Goal: Obtain resource: Obtain resource

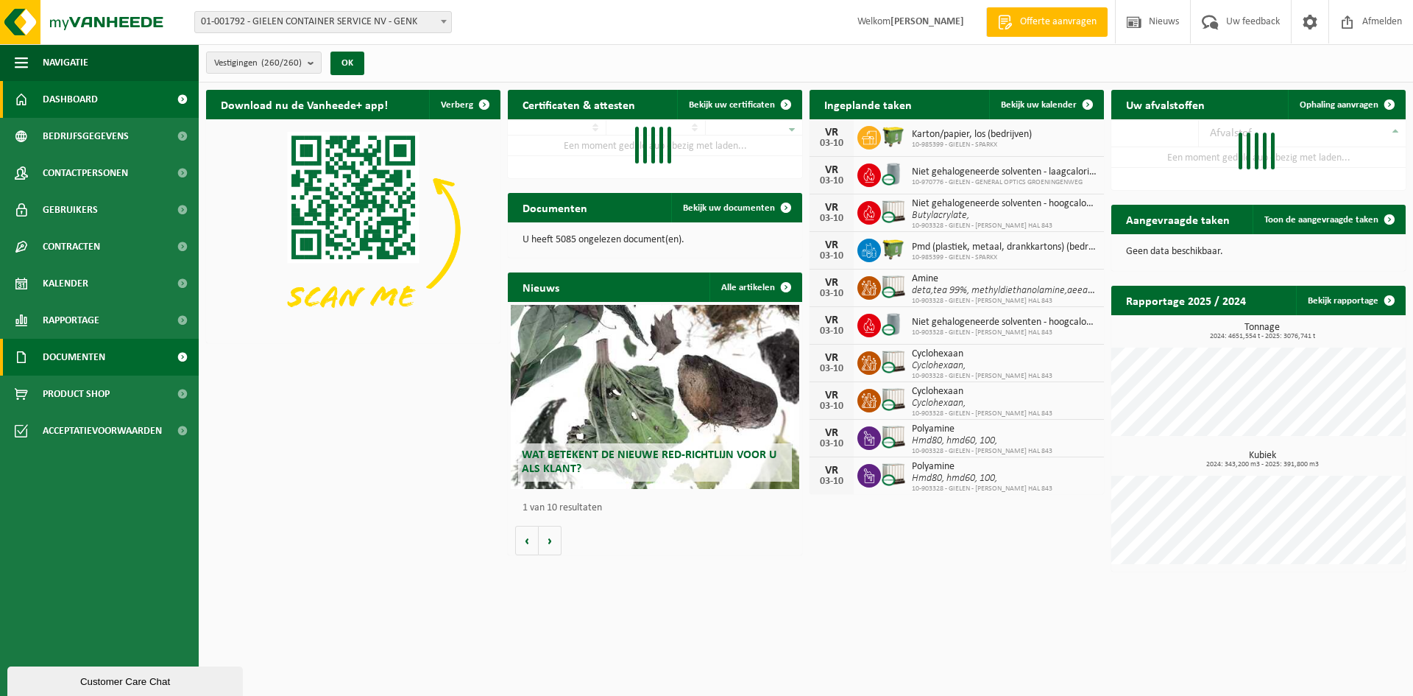
click at [77, 352] on span "Documenten" at bounding box center [74, 357] width 63 height 37
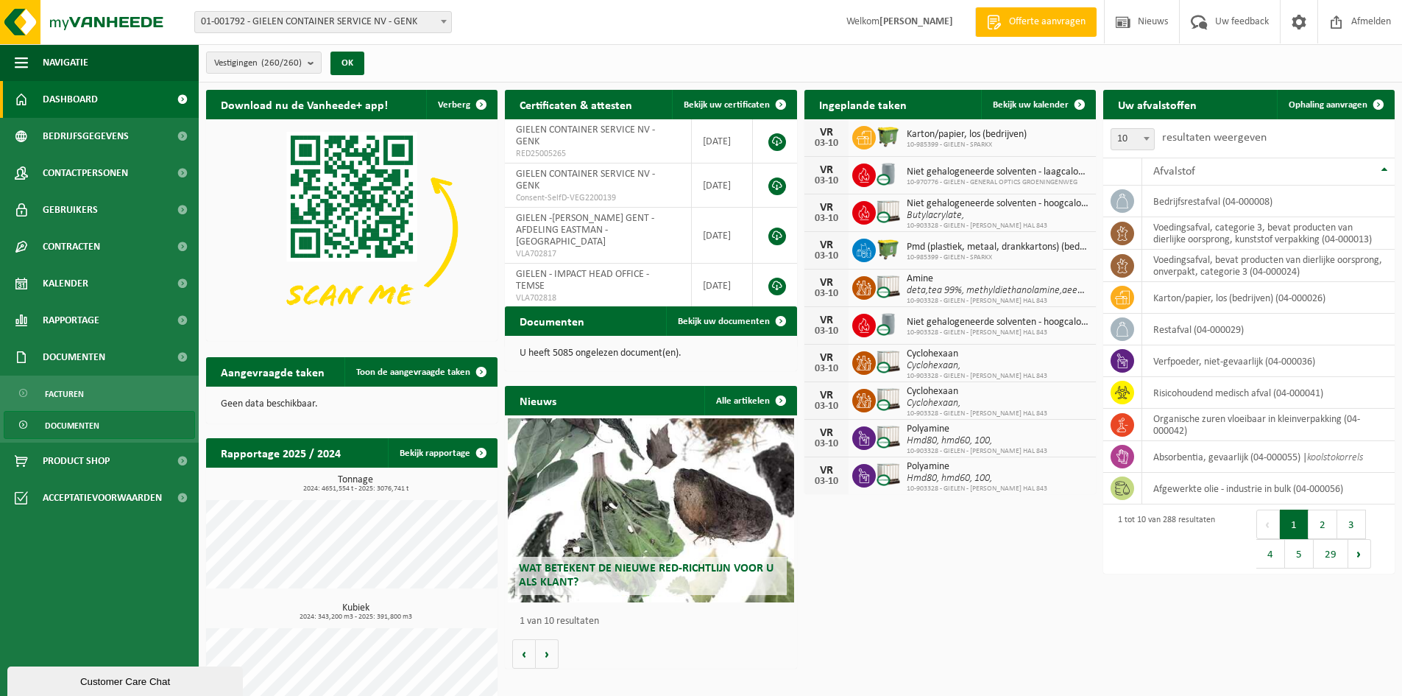
click at [93, 425] on span "Documenten" at bounding box center [72, 425] width 54 height 28
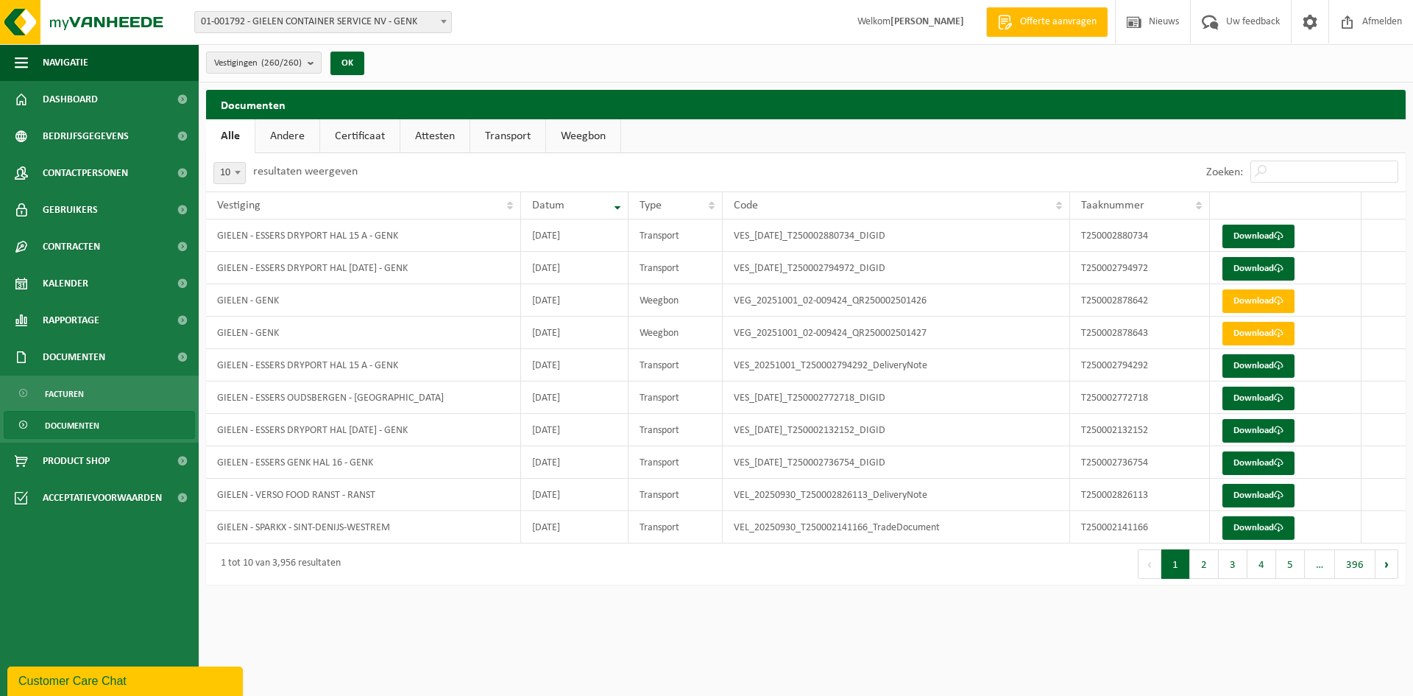
click at [439, 135] on link "Attesten" at bounding box center [434, 136] width 69 height 34
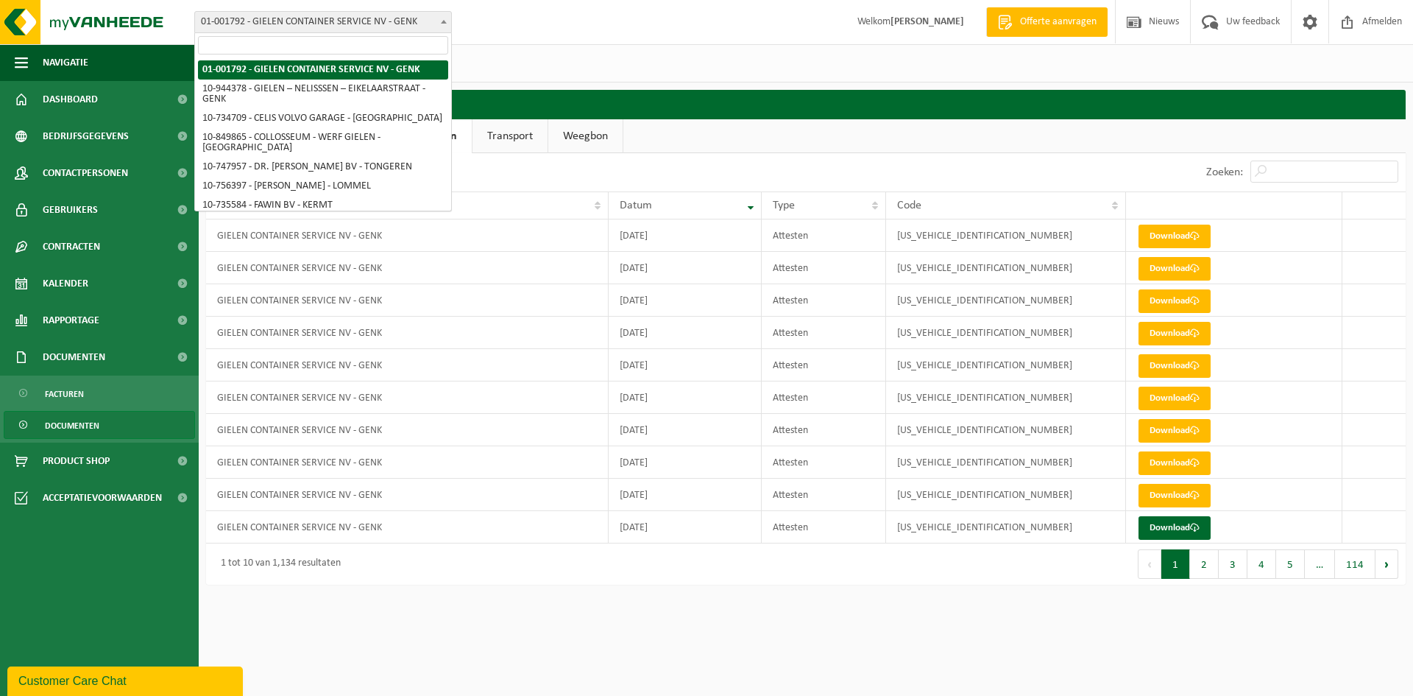
click at [445, 22] on b at bounding box center [444, 22] width 6 height 4
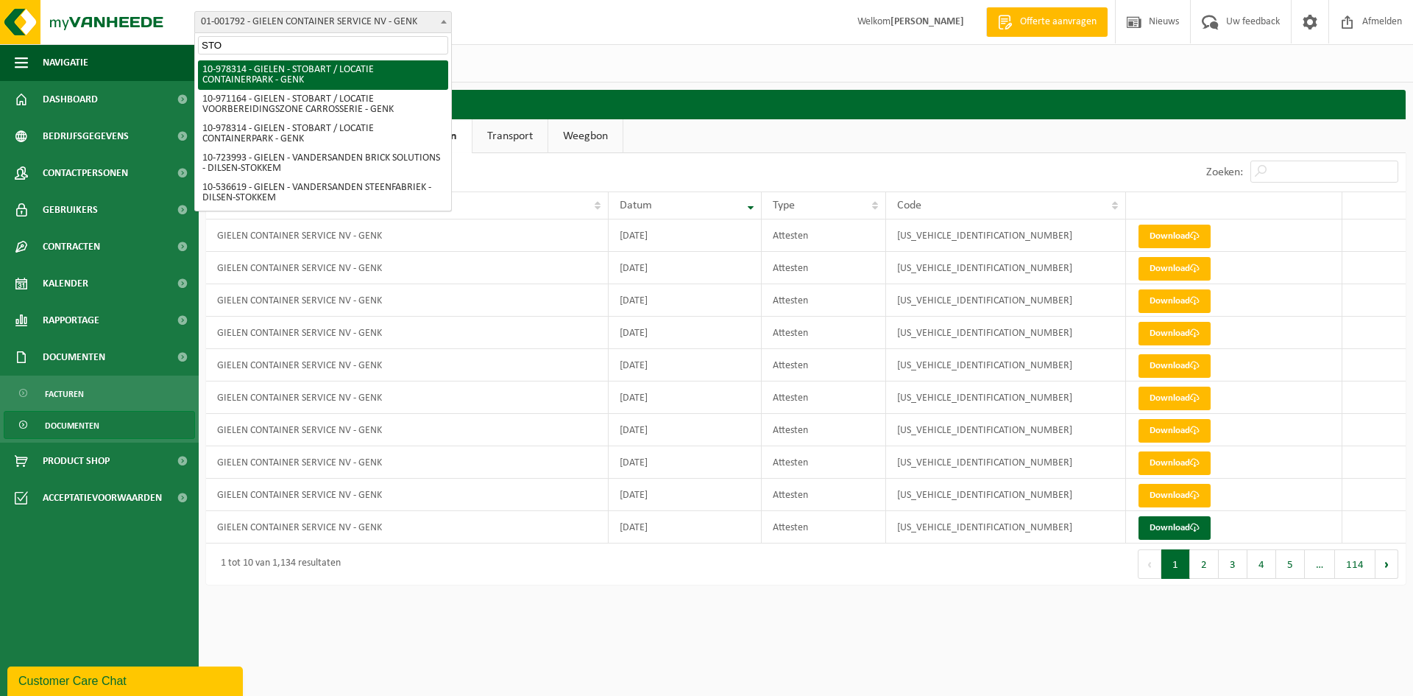
type input "STO"
select select "160011"
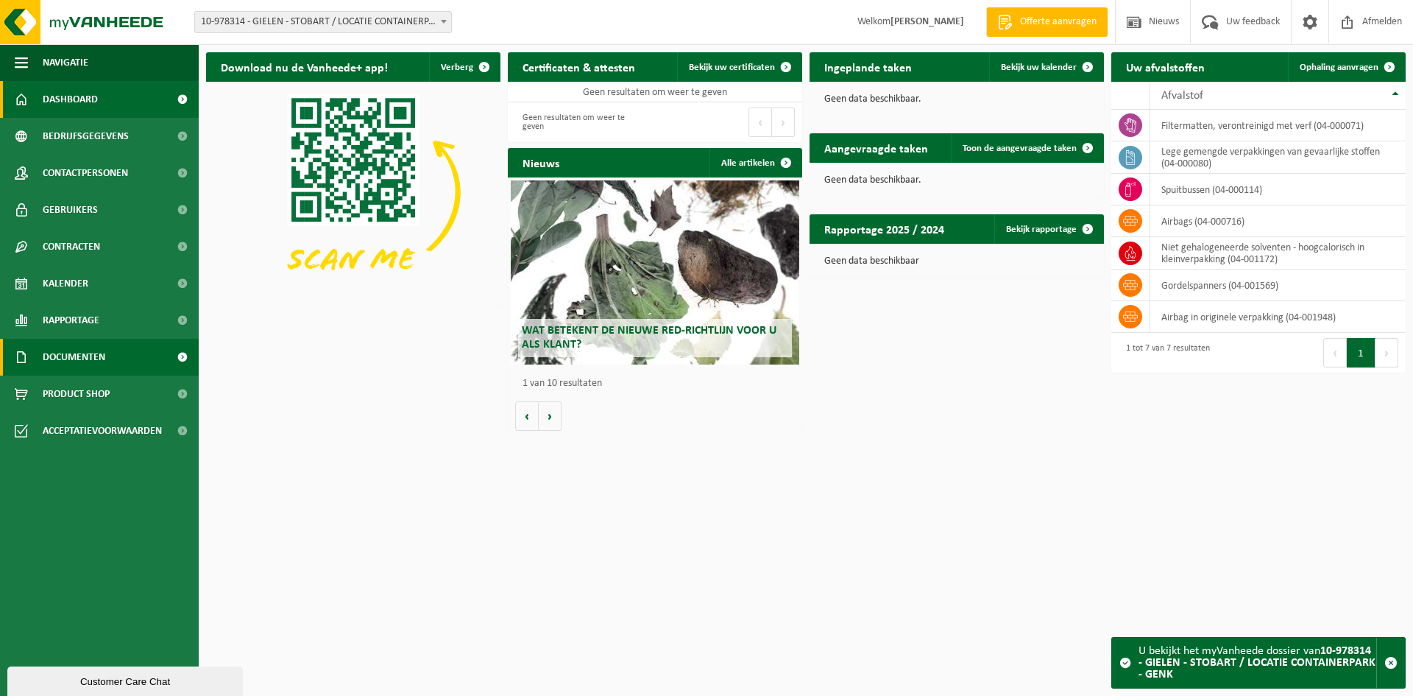
click at [80, 356] on span "Documenten" at bounding box center [74, 357] width 63 height 37
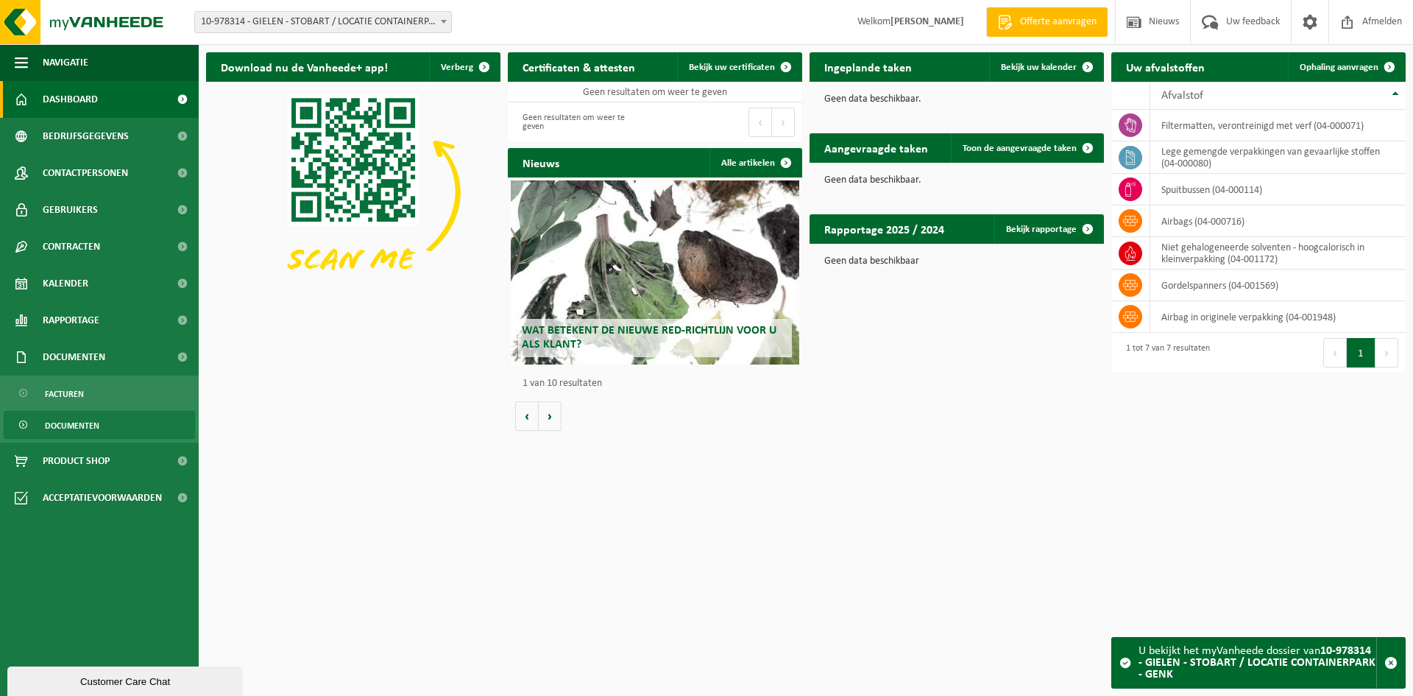
click at [80, 422] on span "Documenten" at bounding box center [72, 425] width 54 height 28
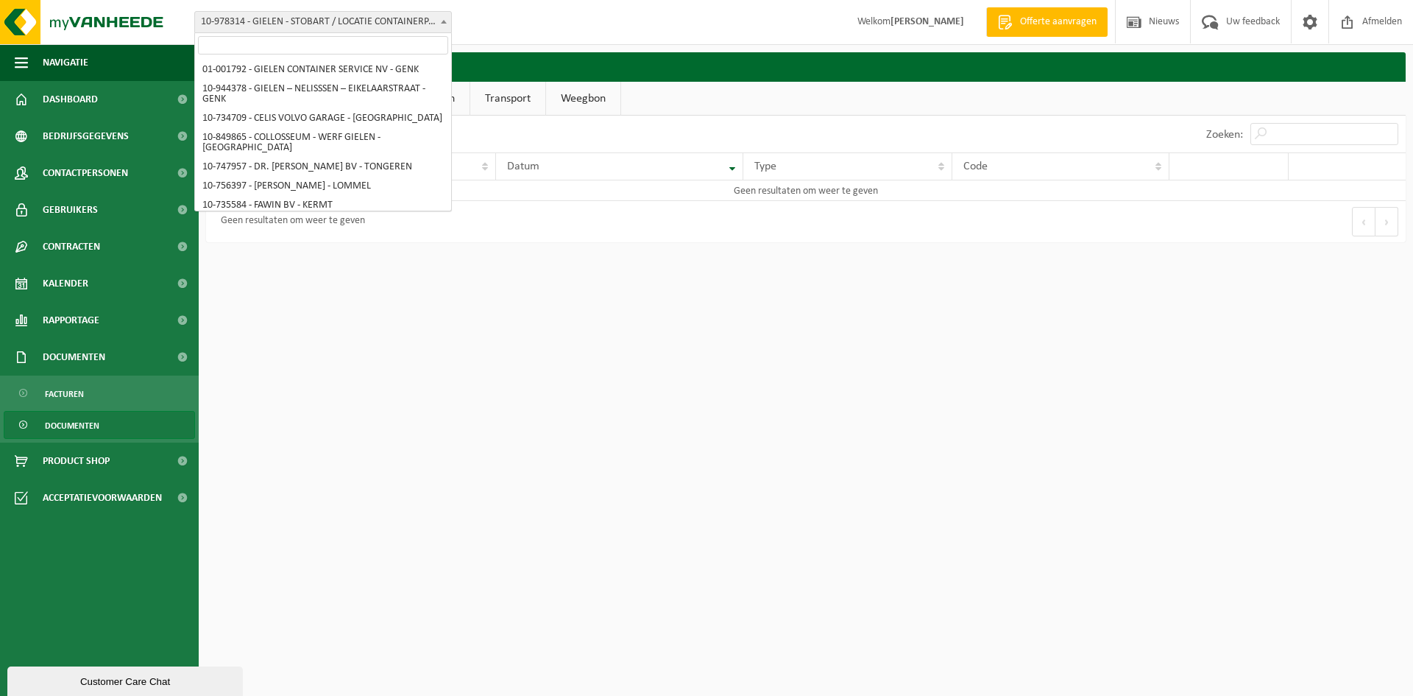
click at [443, 22] on b at bounding box center [444, 22] width 6 height 4
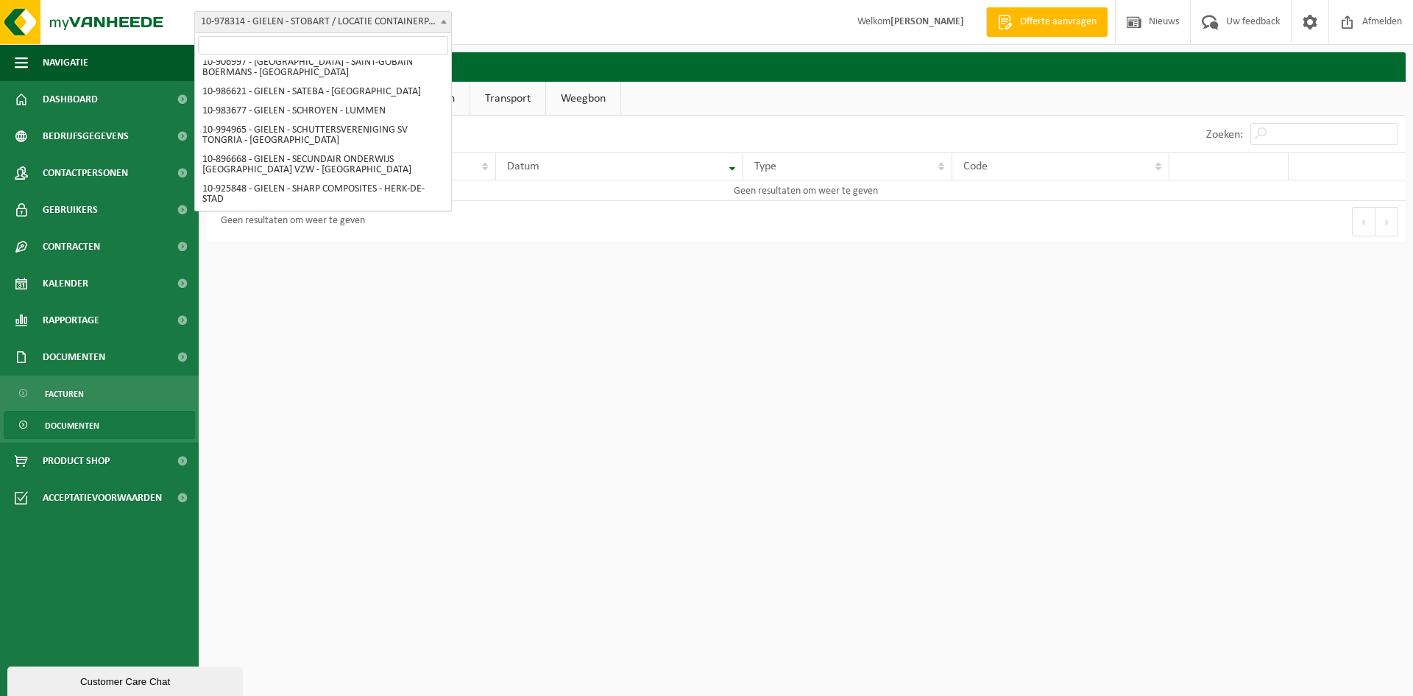
select select "155605"
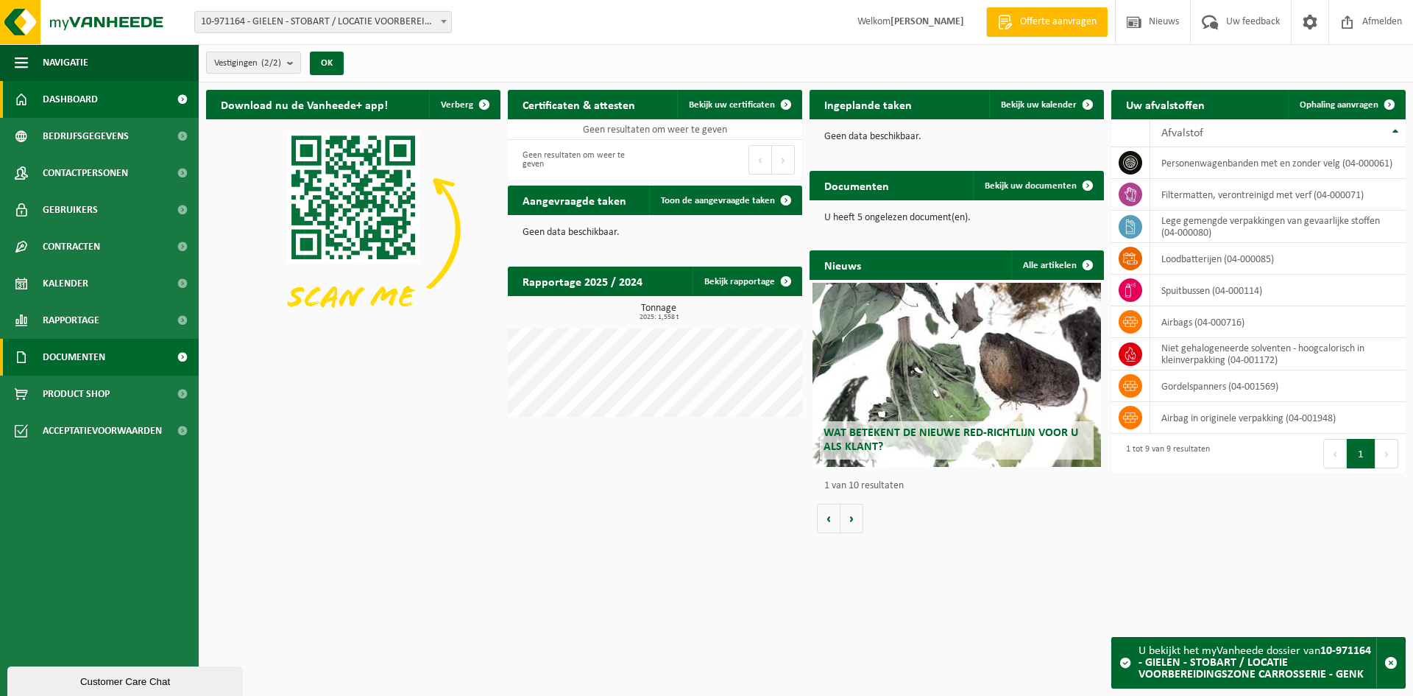
click at [66, 353] on span "Documenten" at bounding box center [74, 357] width 63 height 37
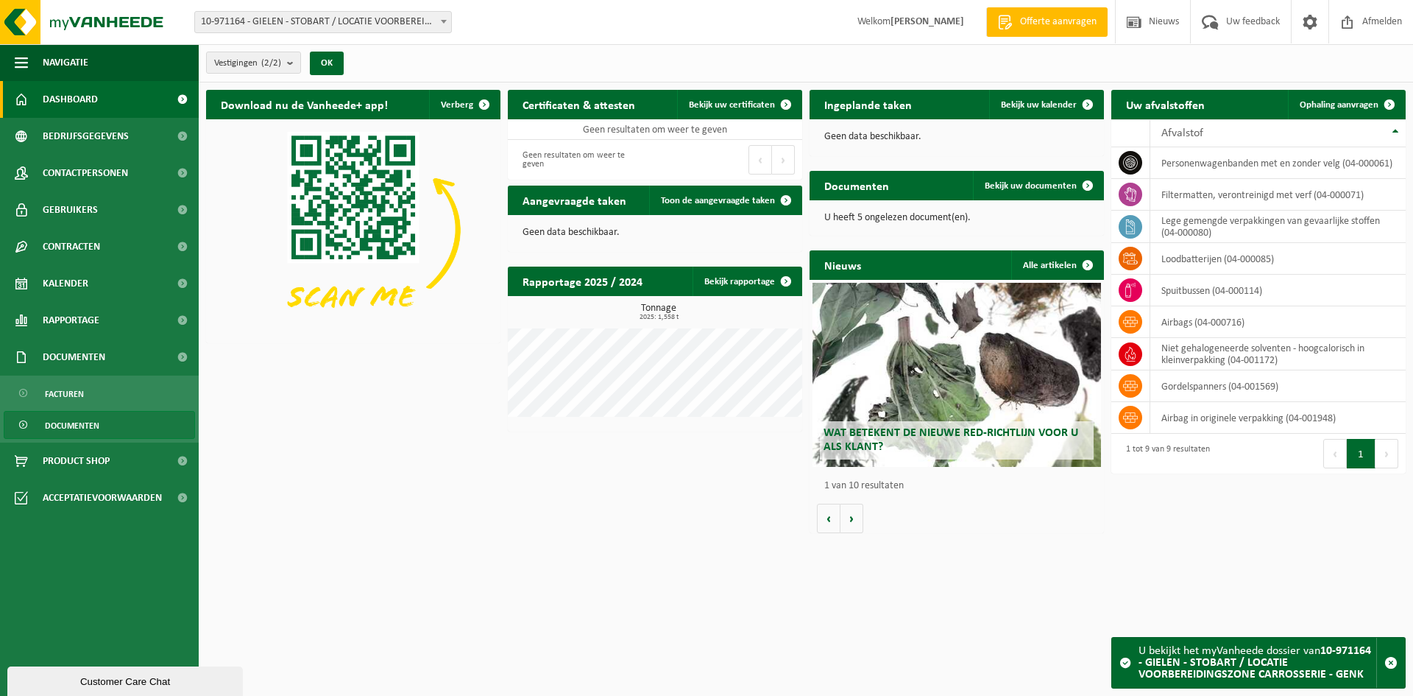
click at [82, 425] on span "Documenten" at bounding box center [72, 425] width 54 height 28
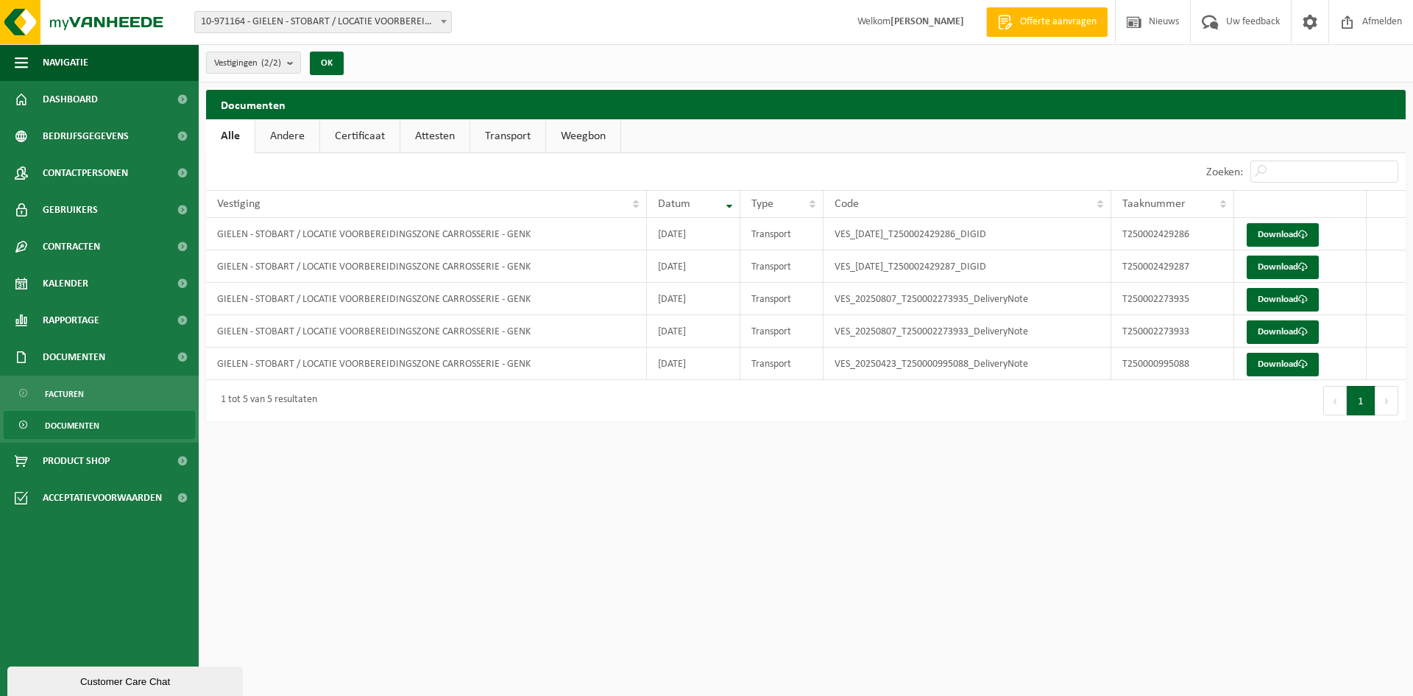
click at [585, 140] on link "Weegbon" at bounding box center [583, 136] width 74 height 34
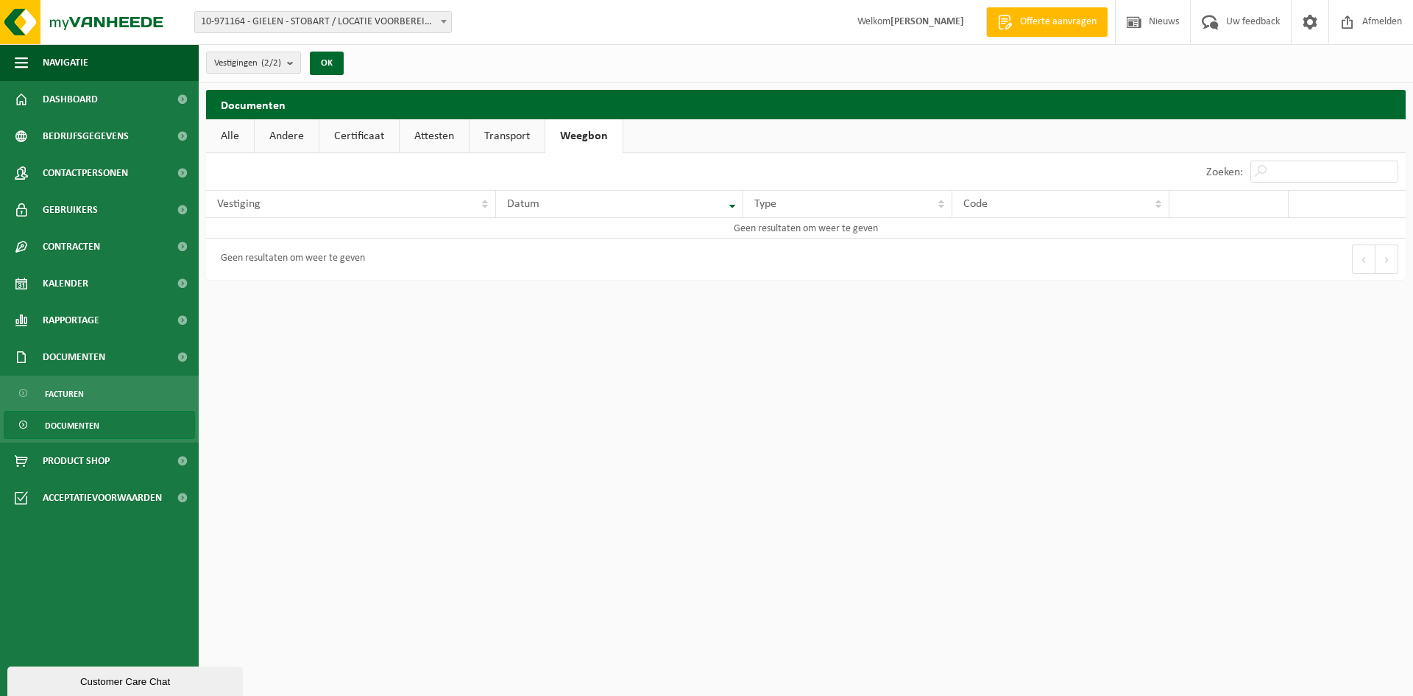
click at [424, 140] on link "Attesten" at bounding box center [434, 136] width 69 height 34
click at [442, 21] on b at bounding box center [444, 22] width 6 height 4
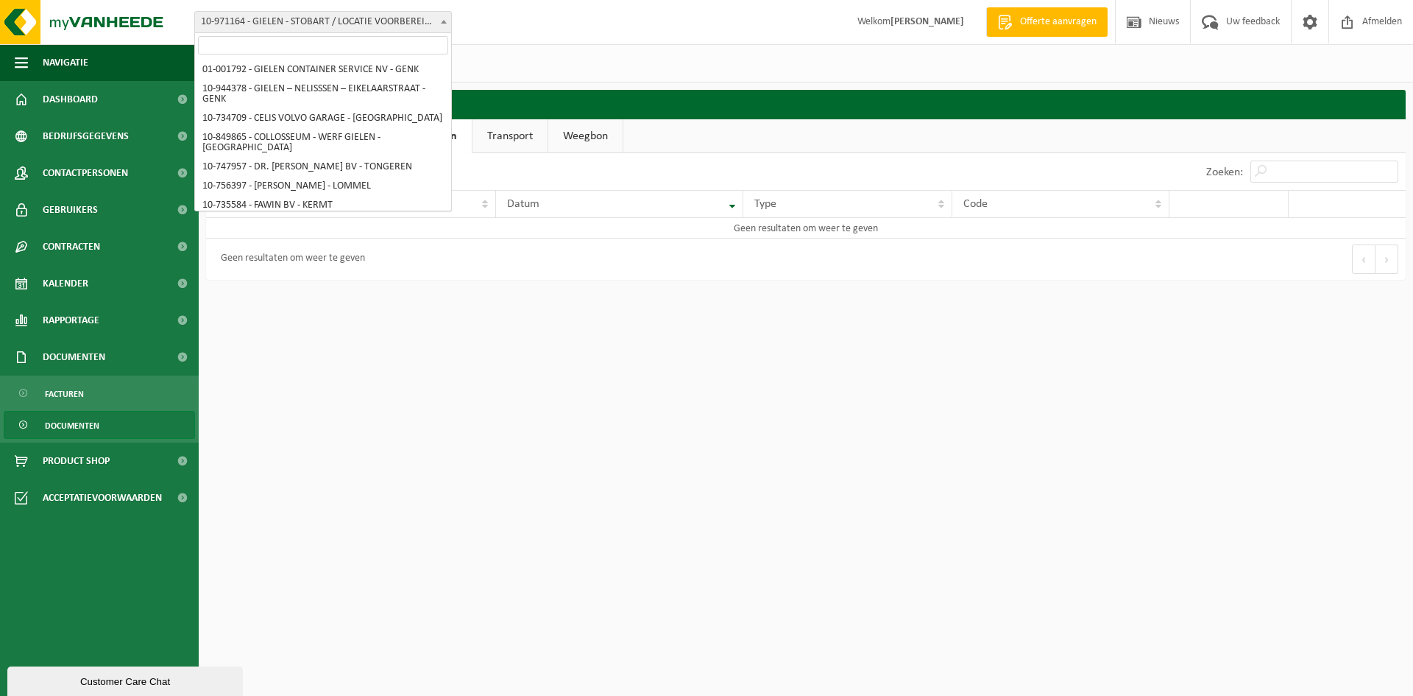
scroll to position [4322, 0]
select select "160011"
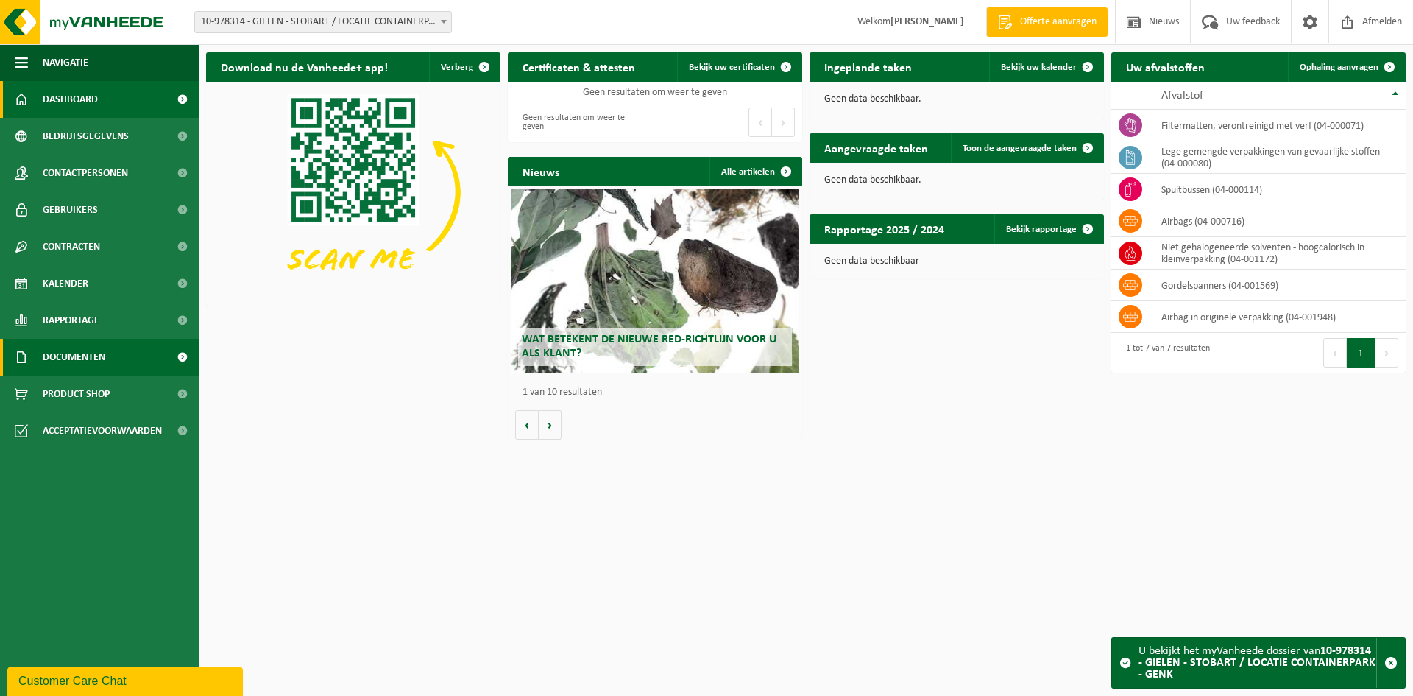
click at [86, 363] on span "Documenten" at bounding box center [74, 357] width 63 height 37
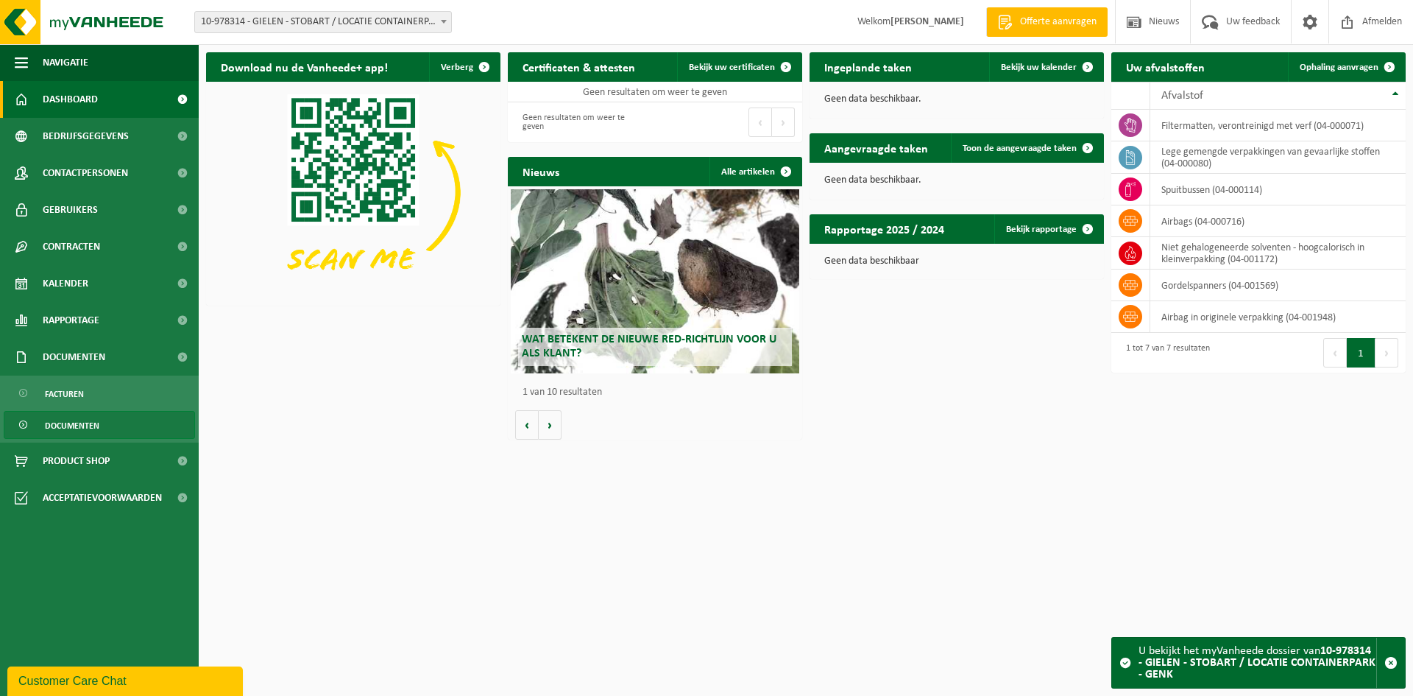
click at [74, 421] on span "Documenten" at bounding box center [72, 425] width 54 height 28
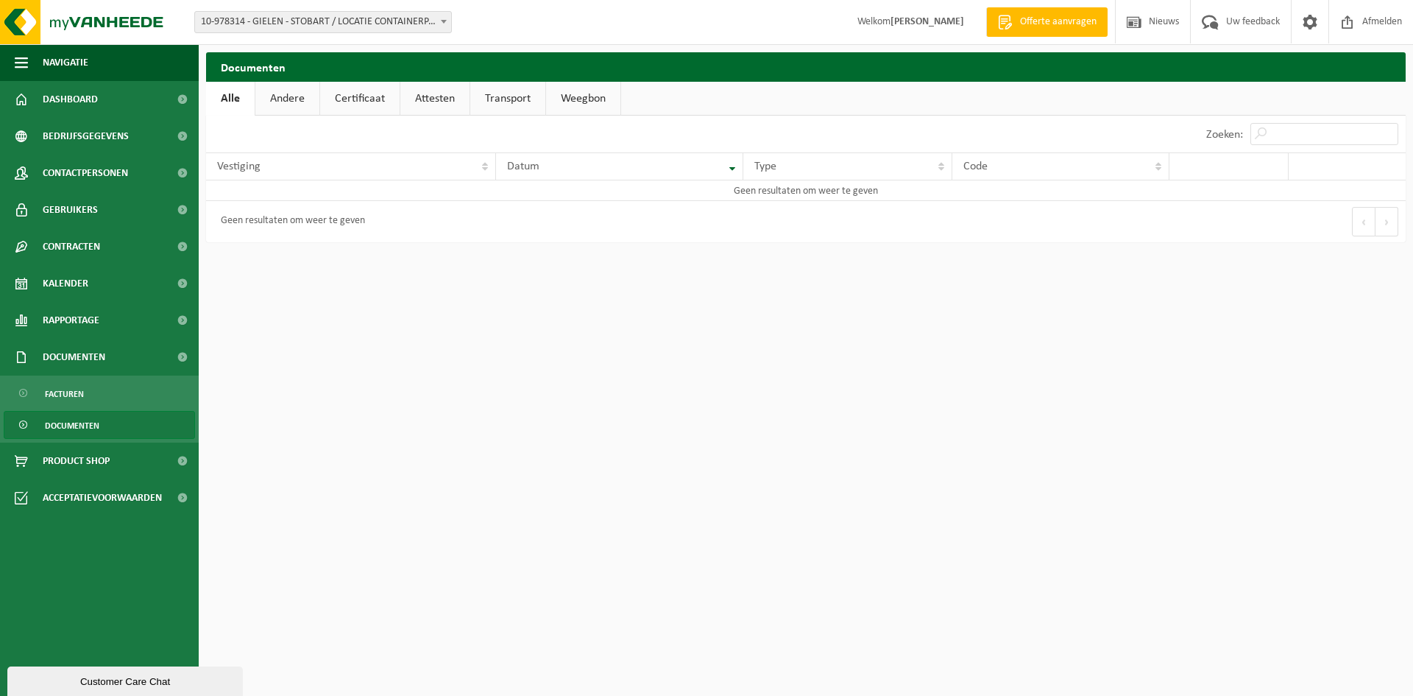
click at [421, 99] on link "Attesten" at bounding box center [434, 99] width 69 height 34
click at [447, 20] on span at bounding box center [443, 21] width 15 height 19
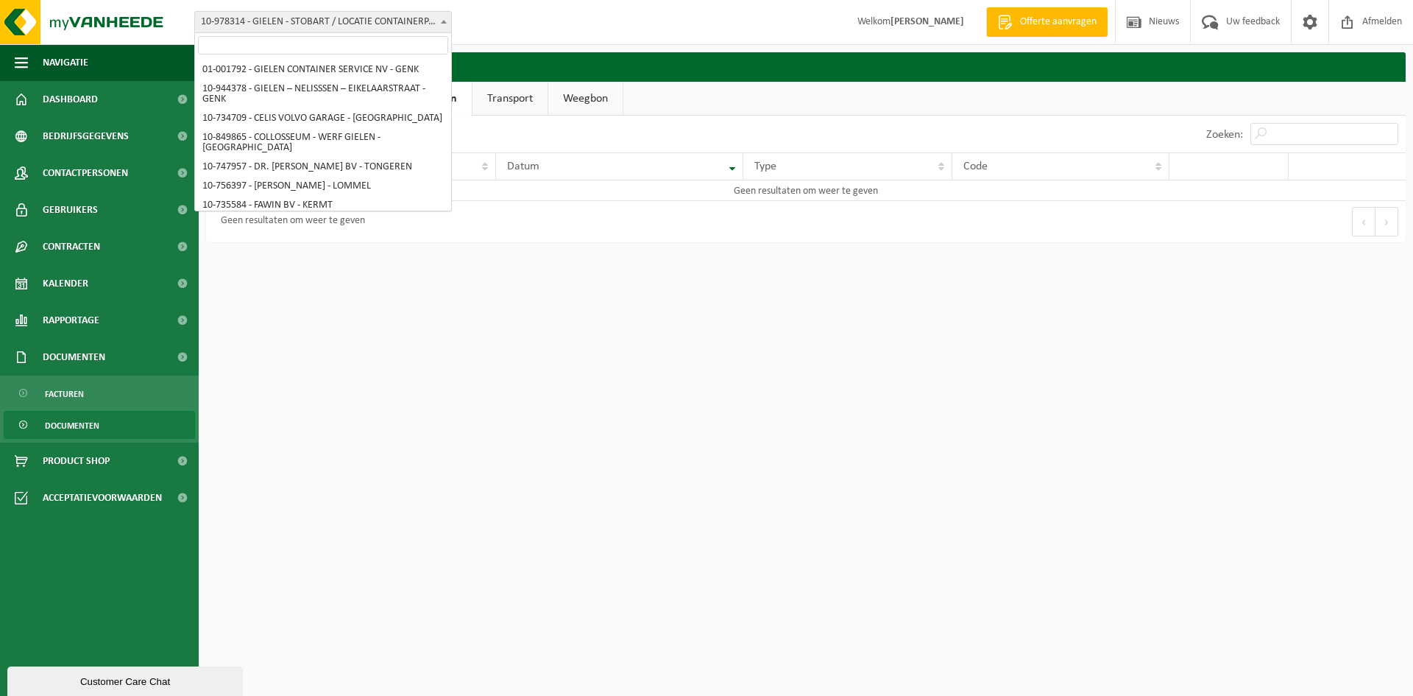
scroll to position [4351, 0]
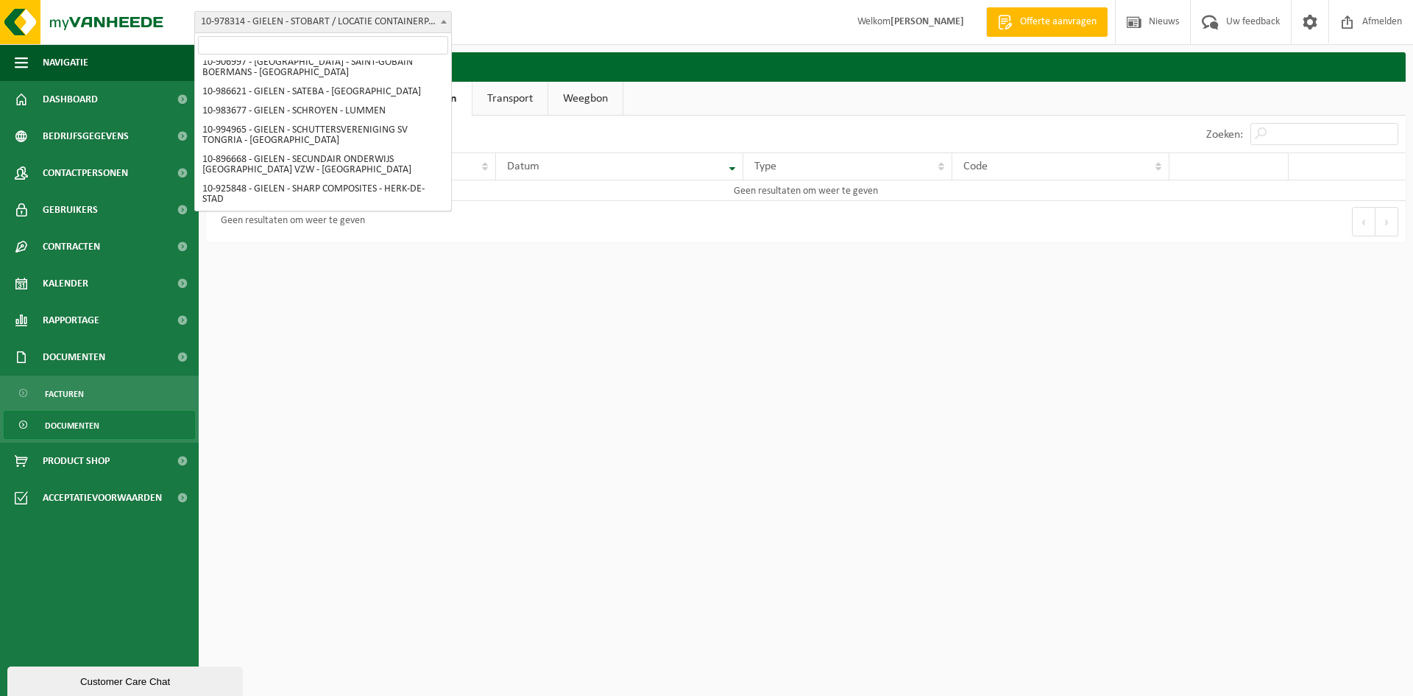
select select "155605"
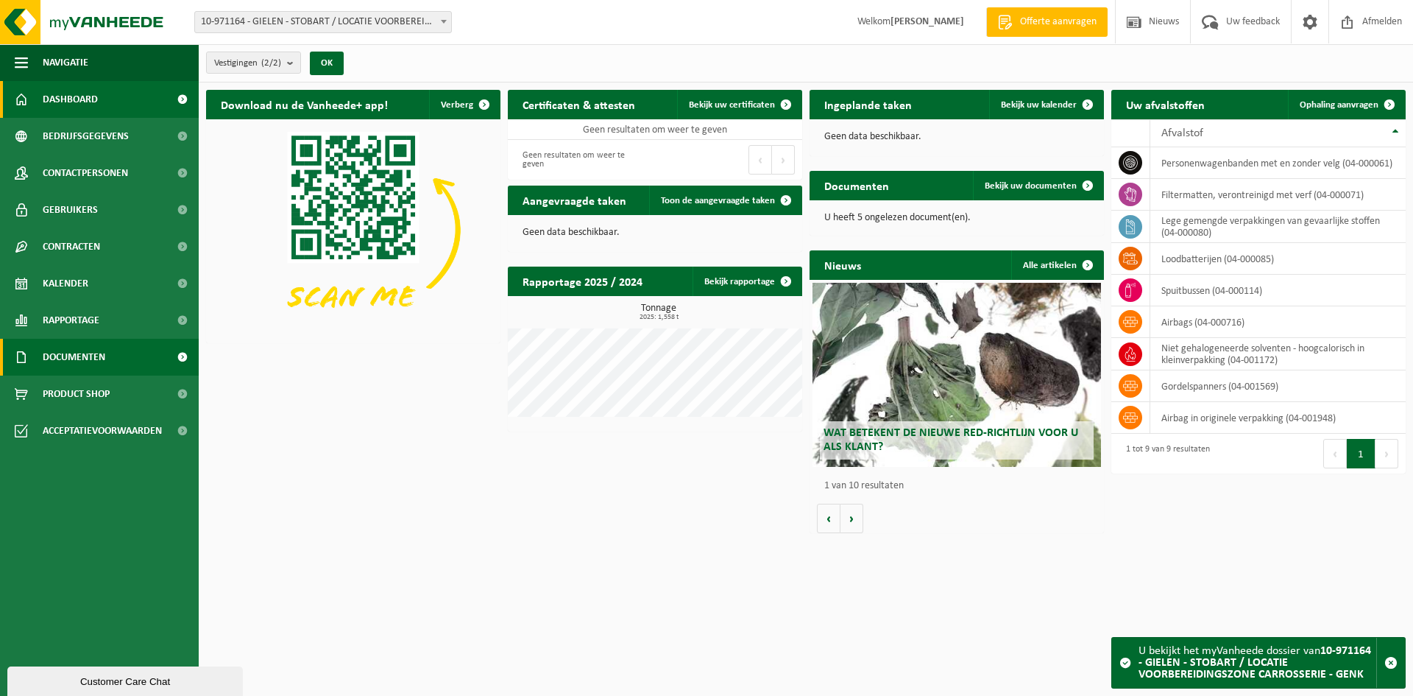
click at [88, 358] on span "Documenten" at bounding box center [74, 357] width 63 height 37
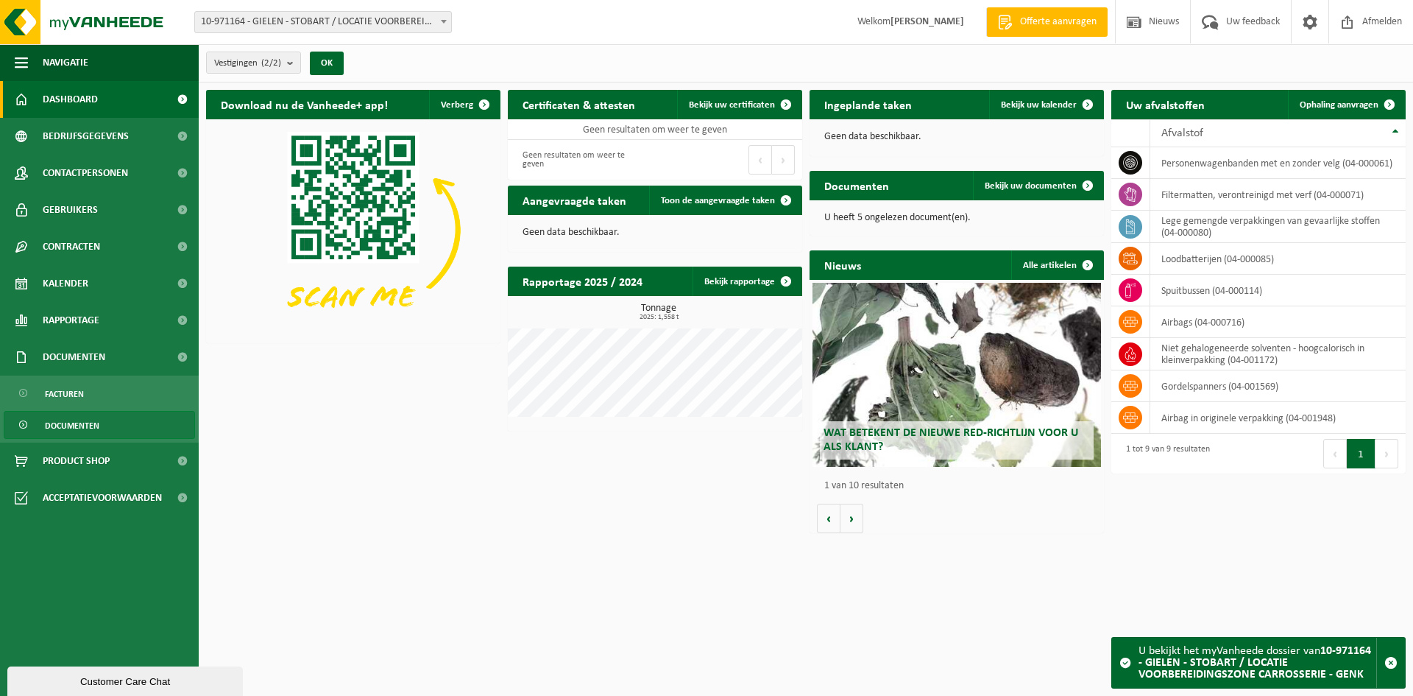
click at [88, 424] on span "Documenten" at bounding box center [72, 425] width 54 height 28
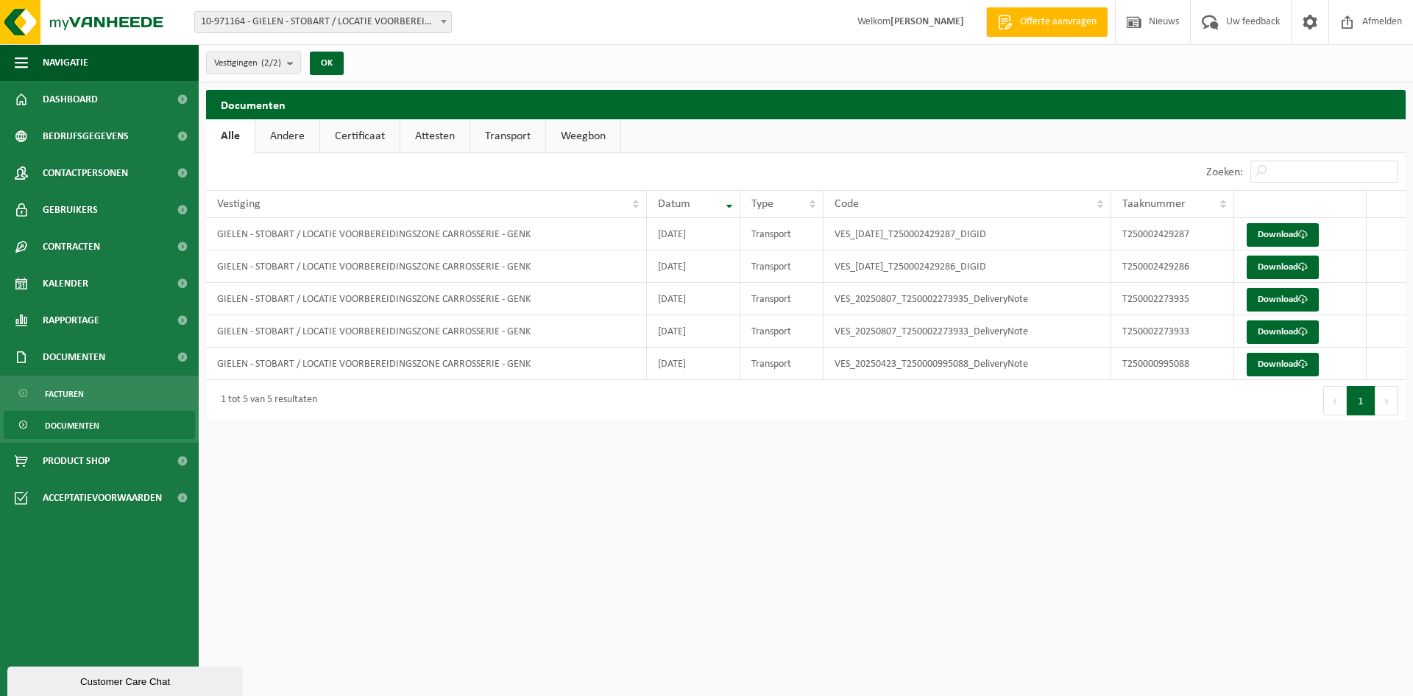
click at [431, 137] on link "Attesten" at bounding box center [434, 136] width 69 height 34
